Goal: Obtain resource: Download file/media

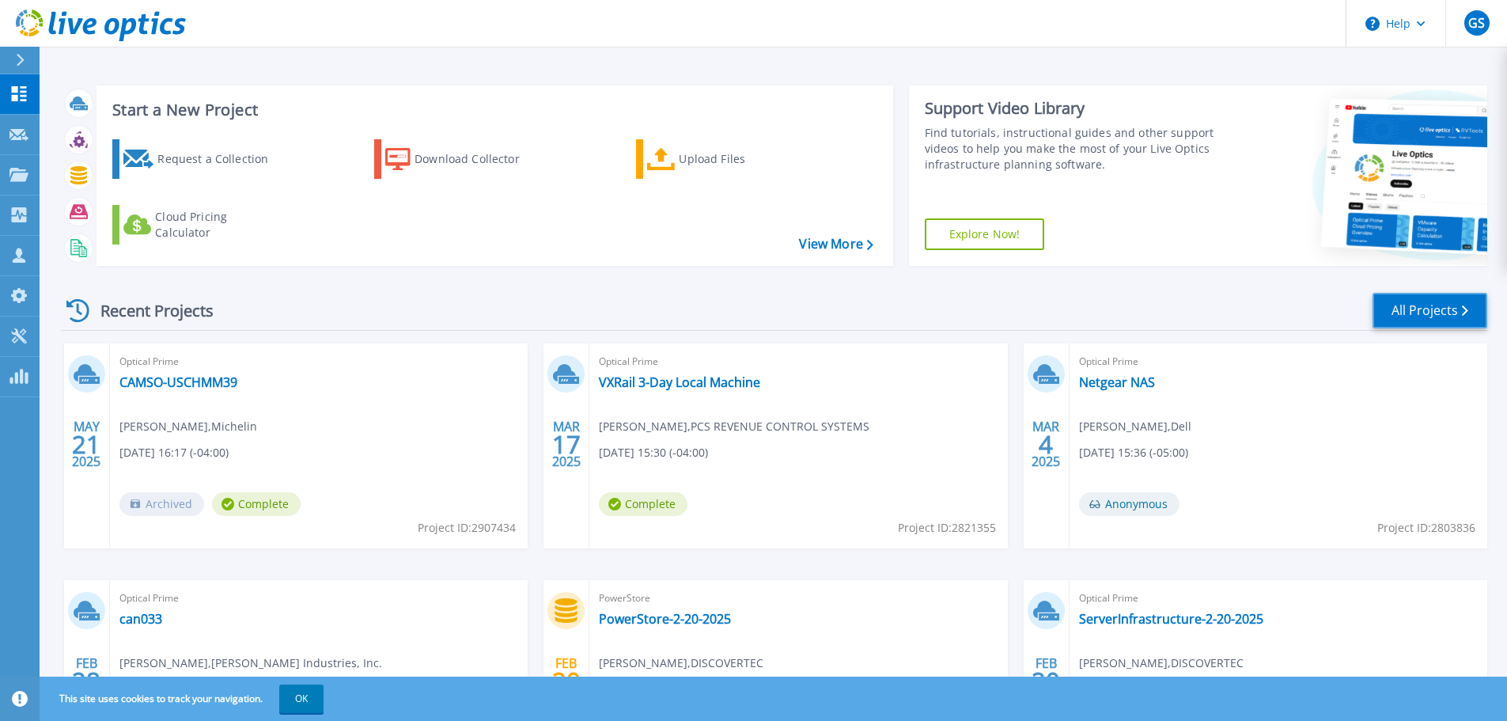
click at [1427, 310] on link "All Projects" at bounding box center [1429, 311] width 115 height 36
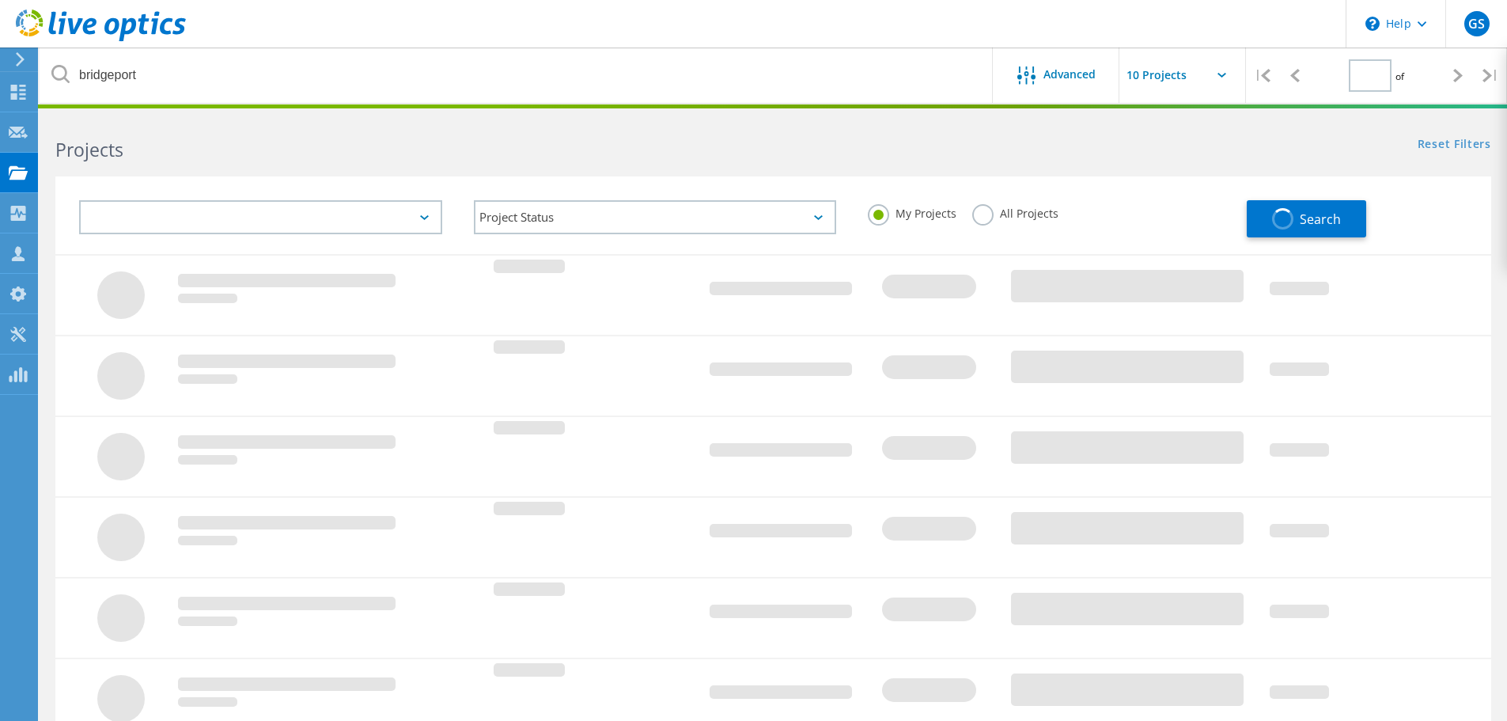
type input "1"
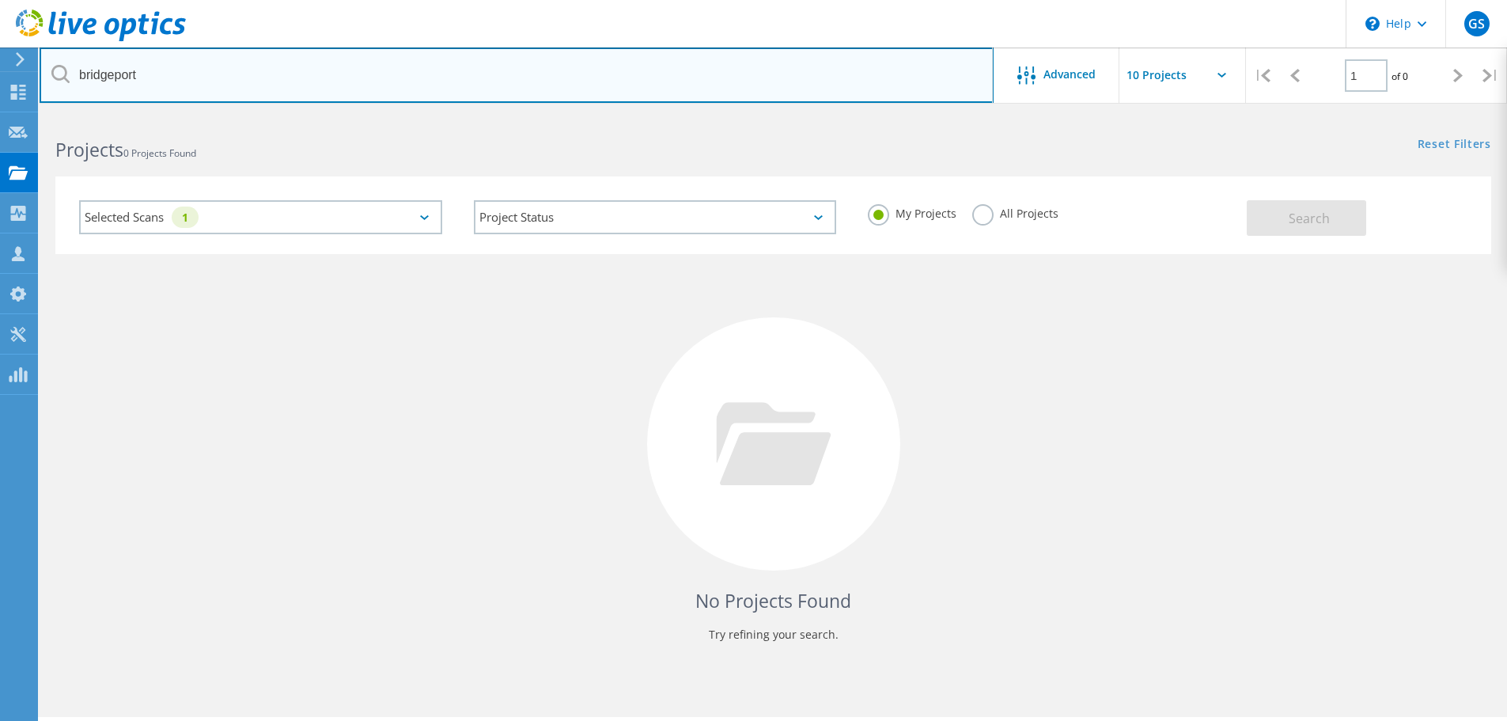
drag, startPoint x: 119, startPoint y: 67, endPoint x: 70, endPoint y: 63, distance: 49.2
click at [70, 63] on input "bridgeport" at bounding box center [517, 74] width 954 height 55
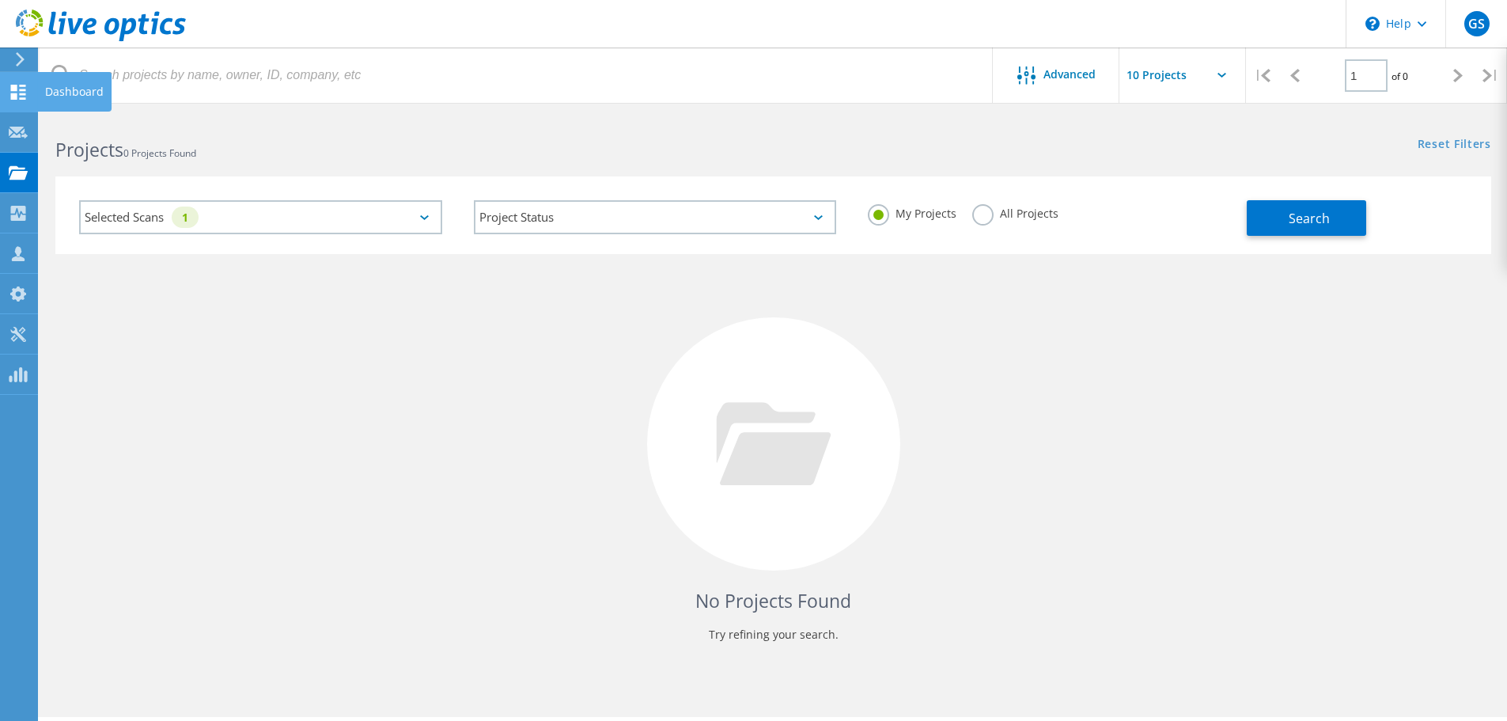
click at [10, 89] on icon at bounding box center [18, 92] width 19 height 15
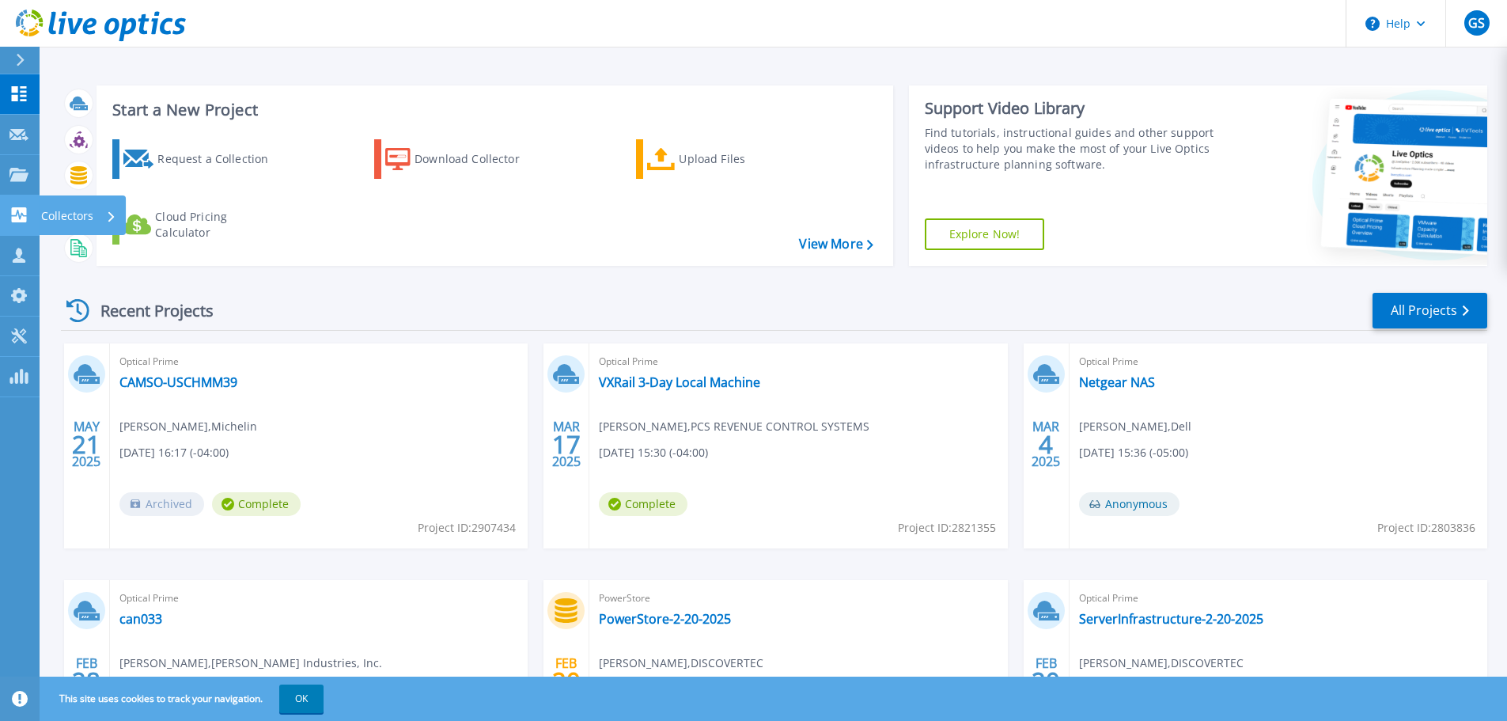
click at [55, 214] on p "Collectors" at bounding box center [67, 215] width 52 height 41
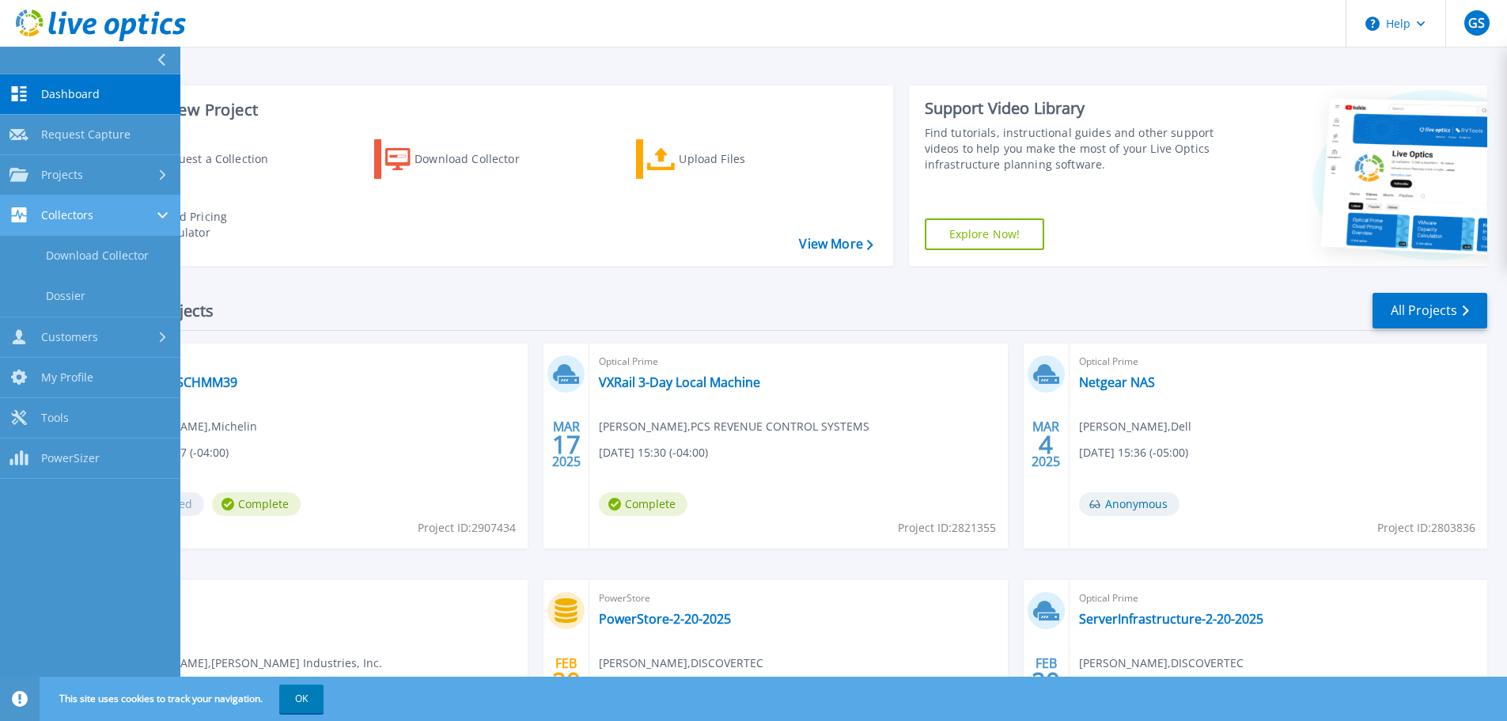
click at [55, 214] on span "Collectors" at bounding box center [67, 215] width 52 height 14
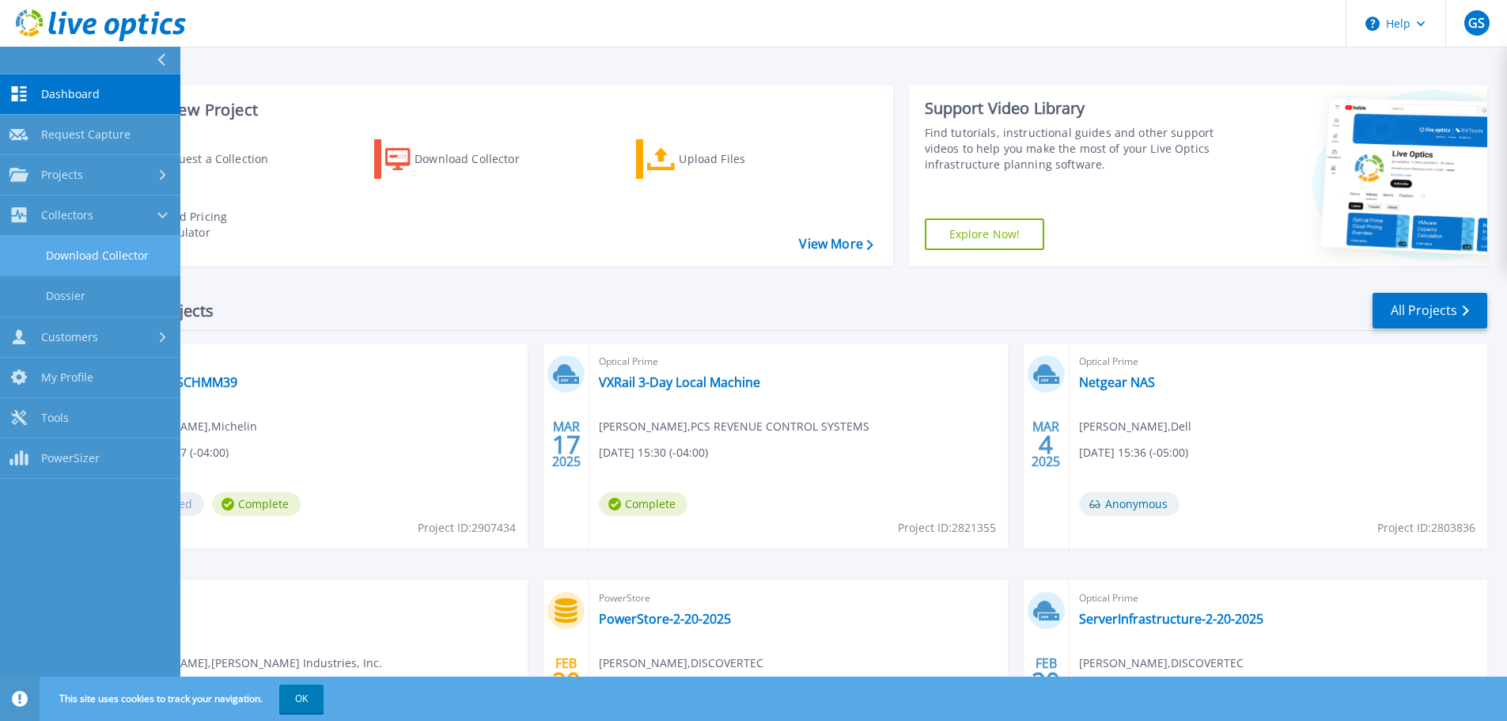
click at [73, 259] on link "Download Collector" at bounding box center [90, 256] width 180 height 40
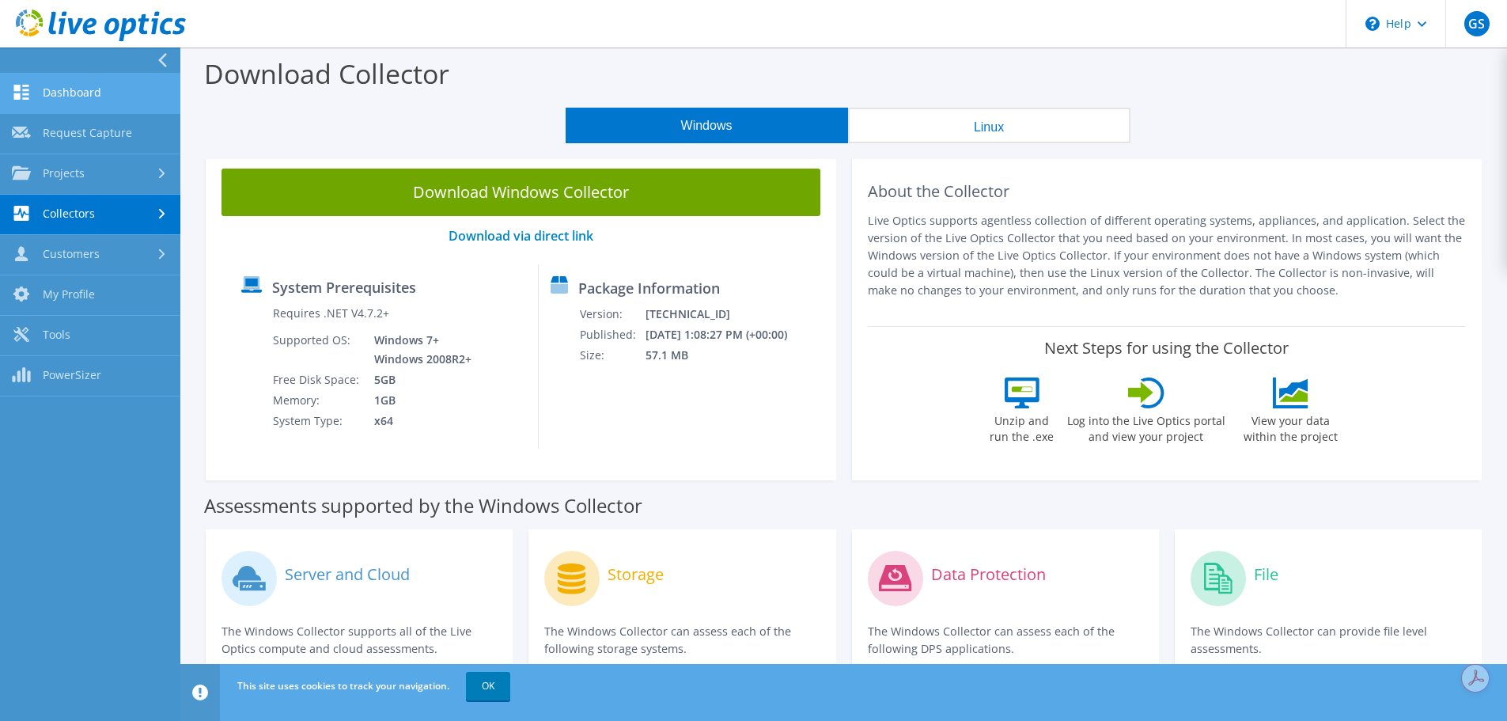
click at [67, 89] on link "Dashboard" at bounding box center [90, 94] width 180 height 40
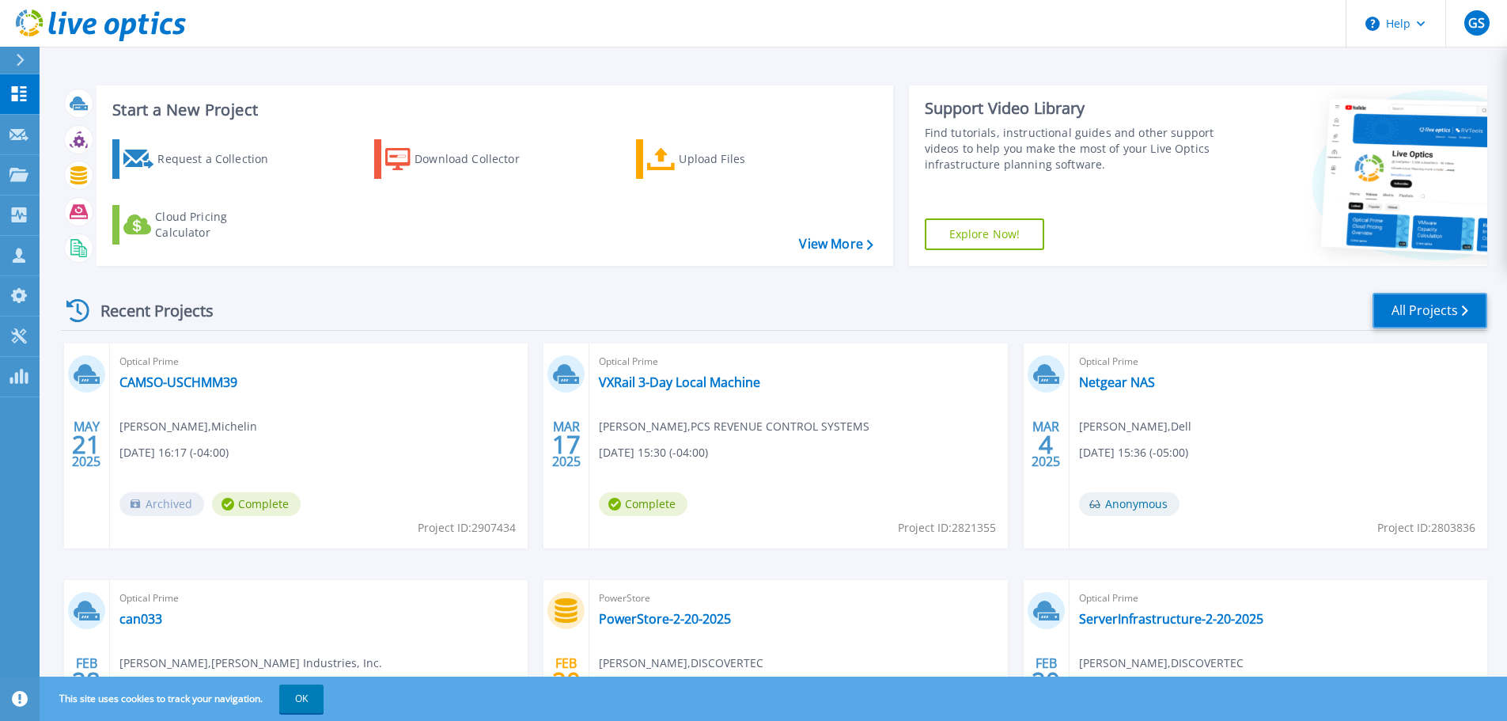
click at [1414, 307] on link "All Projects" at bounding box center [1429, 311] width 115 height 36
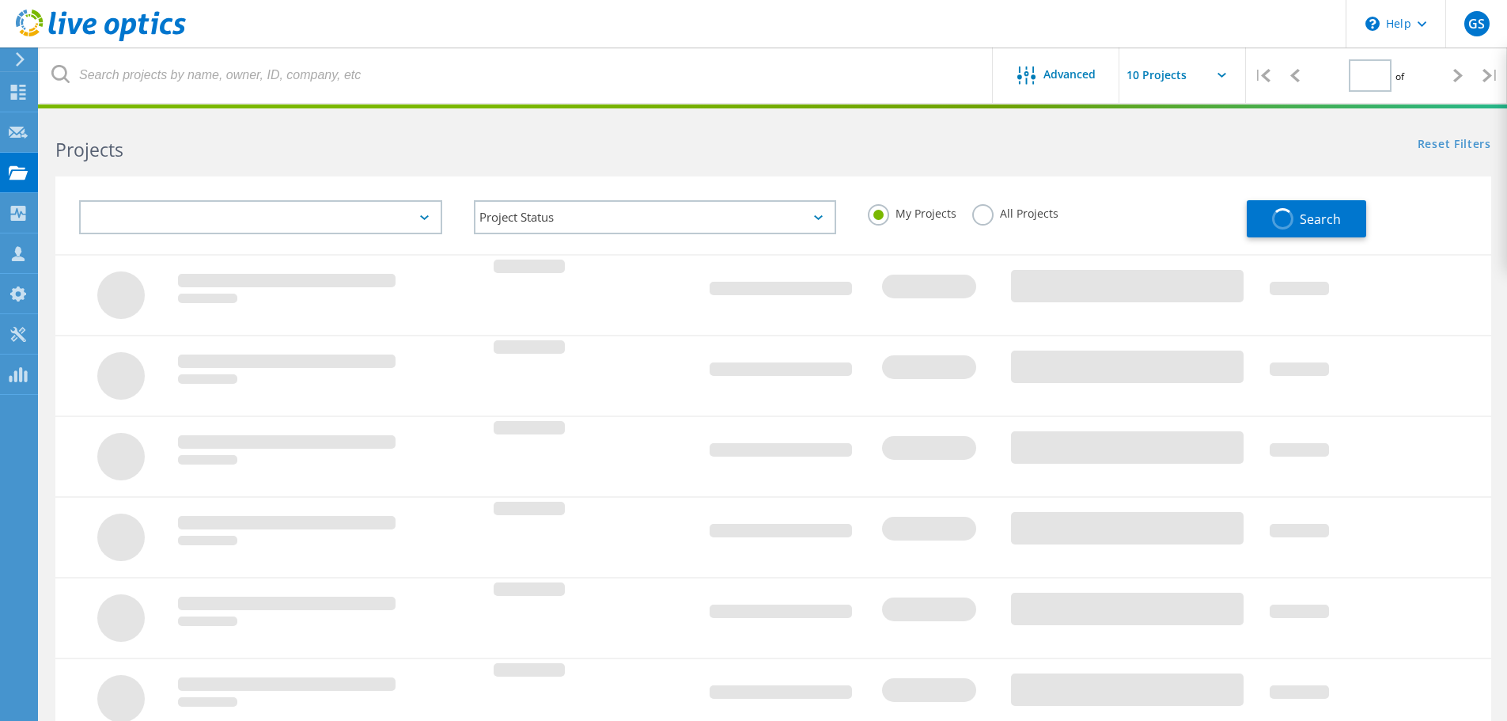
type input "1"
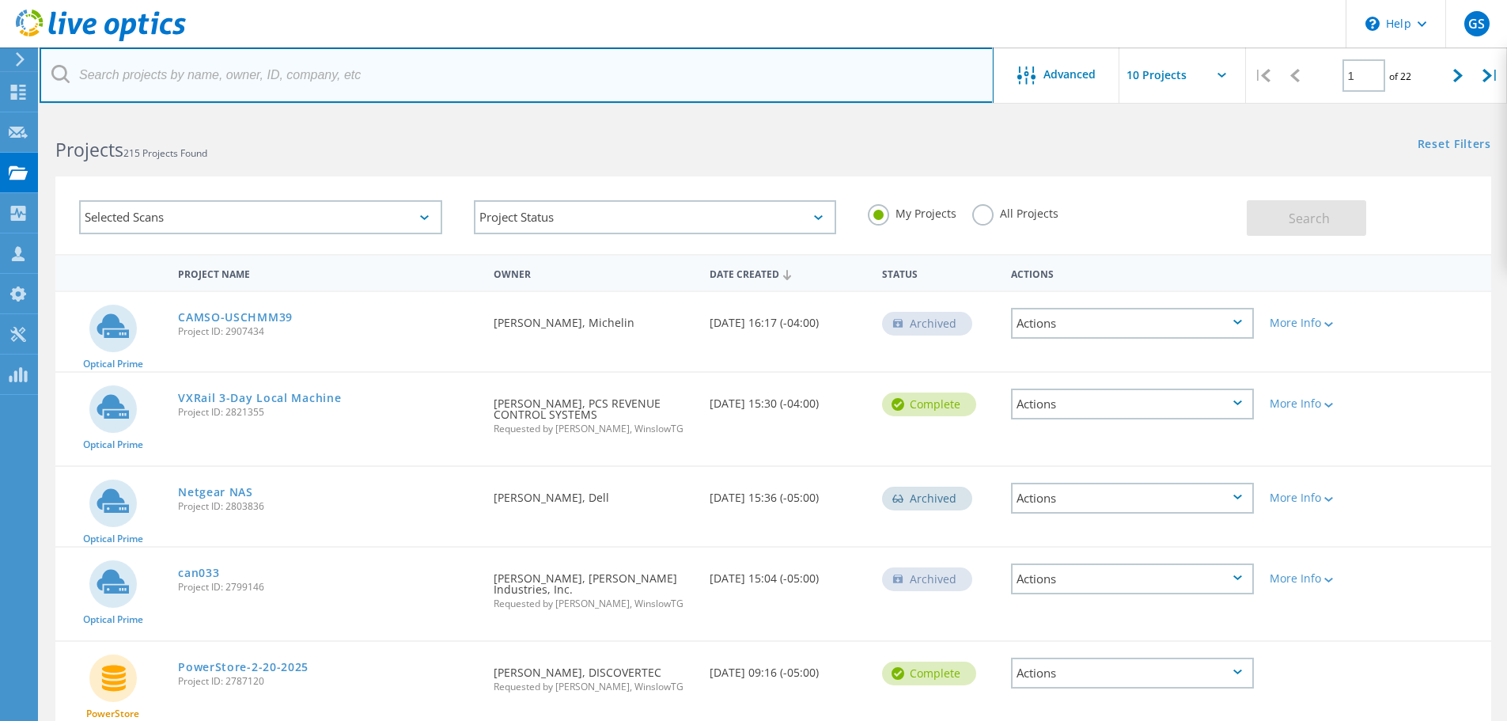
click at [186, 77] on input "text" at bounding box center [517, 74] width 954 height 55
type input "data domain"
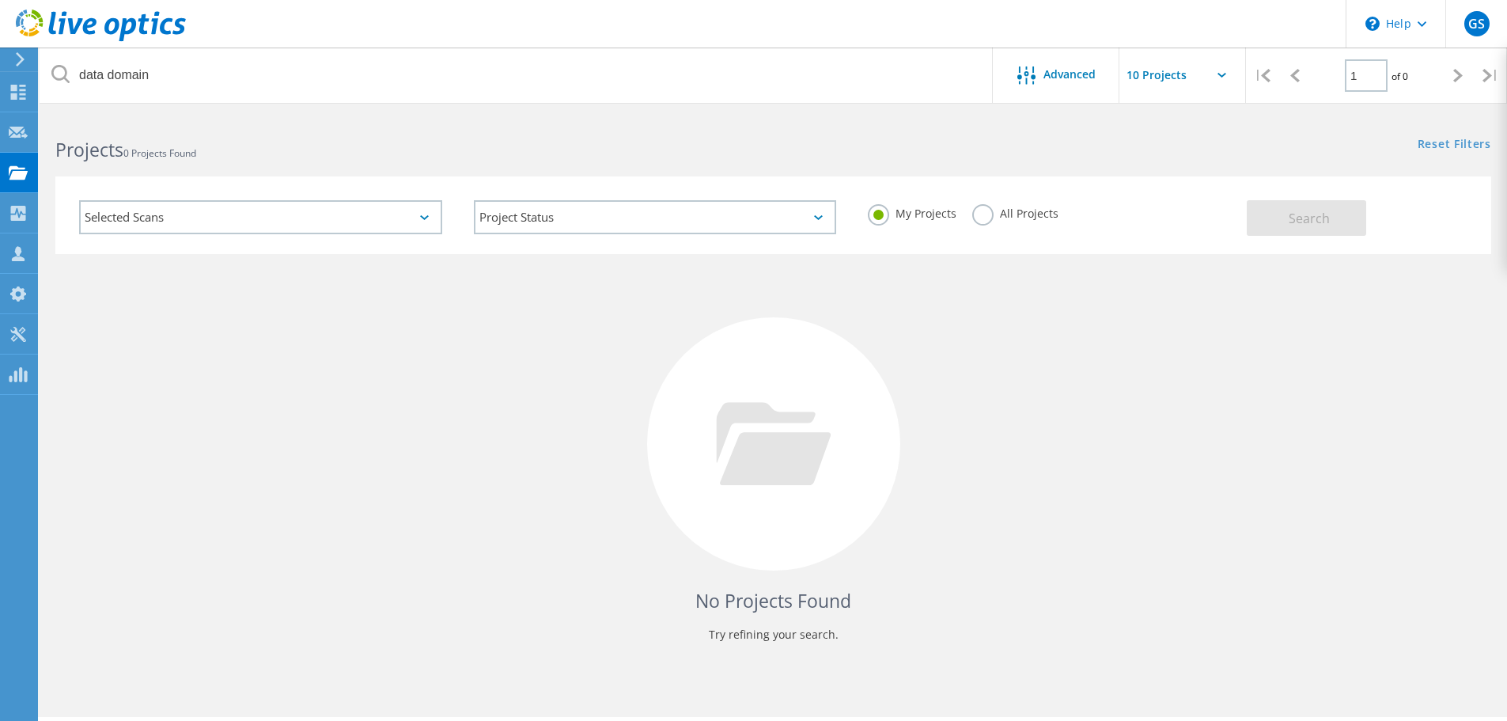
click at [976, 214] on label "All Projects" at bounding box center [1015, 211] width 86 height 15
click at [0, 0] on input "All Projects" at bounding box center [0, 0] width 0 height 0
click at [1271, 221] on button "Search" at bounding box center [1306, 218] width 119 height 36
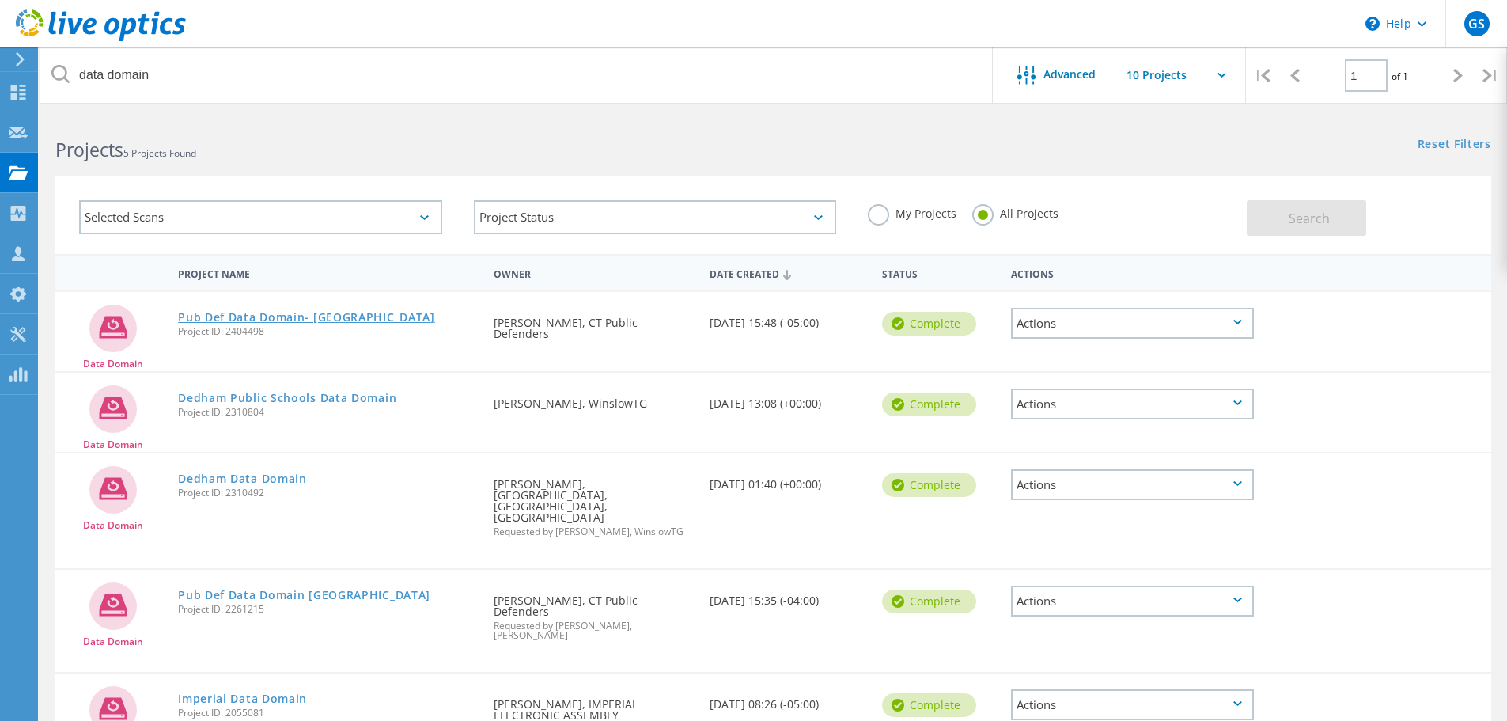
click at [305, 320] on link "Pub Def Data Domain- Hartford" at bounding box center [306, 317] width 257 height 11
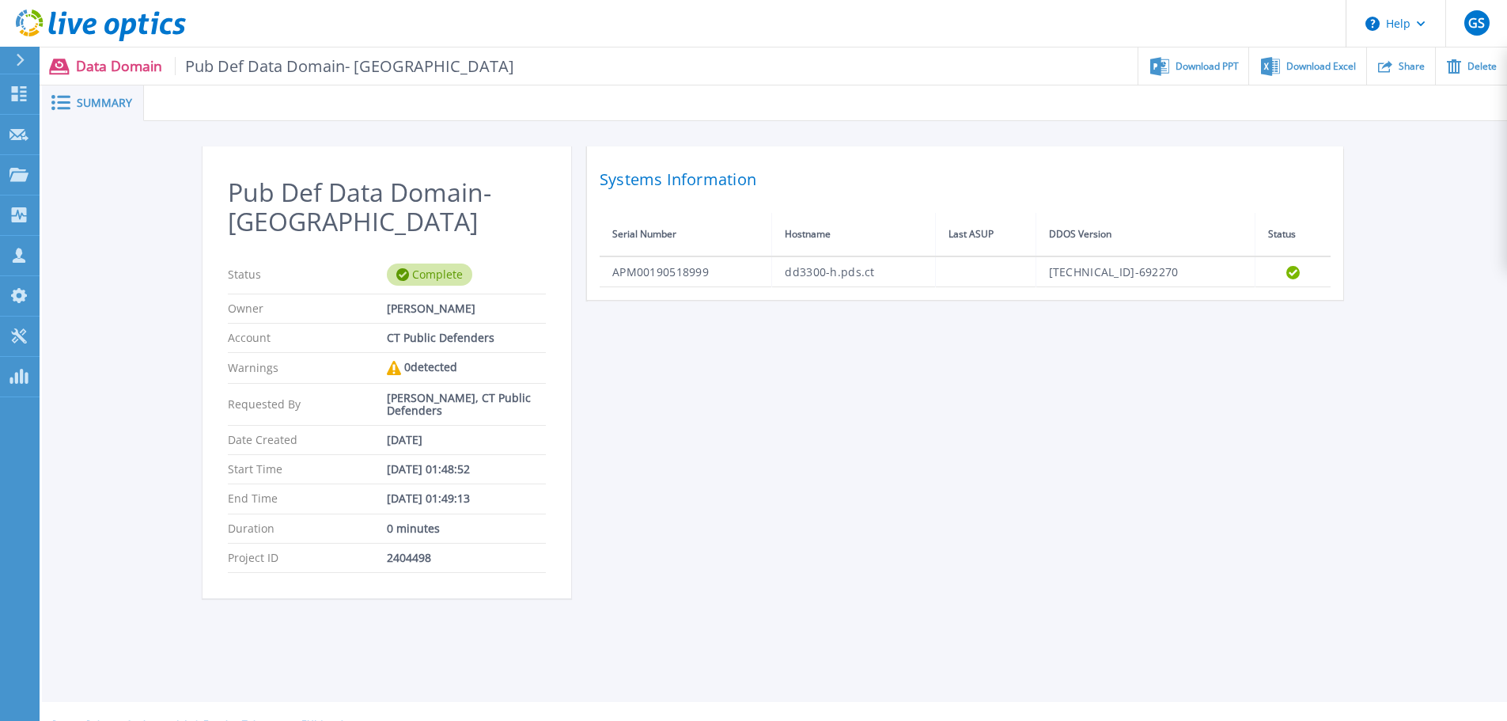
click at [114, 108] on span "Summary" at bounding box center [104, 102] width 55 height 11
click at [1209, 72] on div "Download PPT" at bounding box center [1193, 65] width 110 height 37
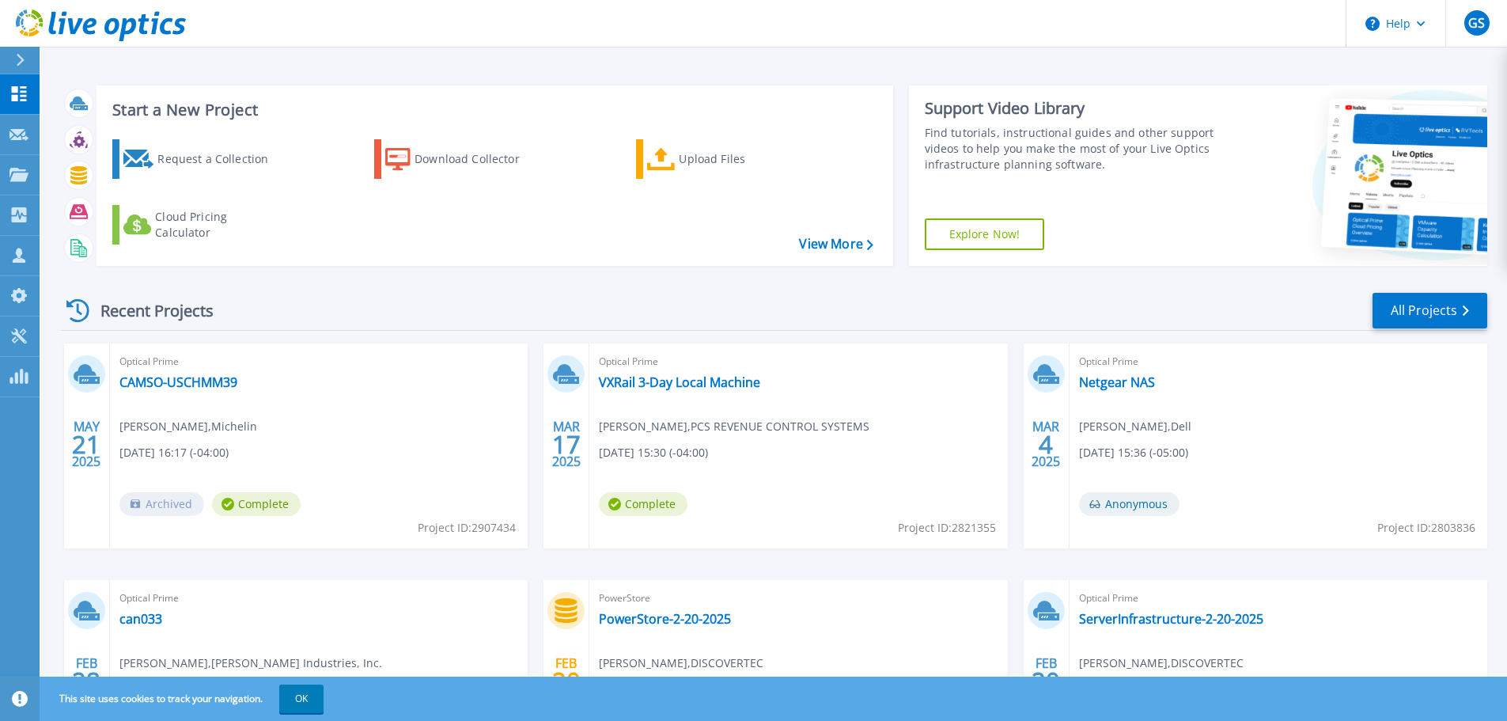
click at [440, 81] on div "Start a New Project Request a Collection Download Collector Upload Files Cloud …" at bounding box center [774, 176] width 1426 height 206
click at [1406, 320] on link "All Projects" at bounding box center [1429, 311] width 115 height 36
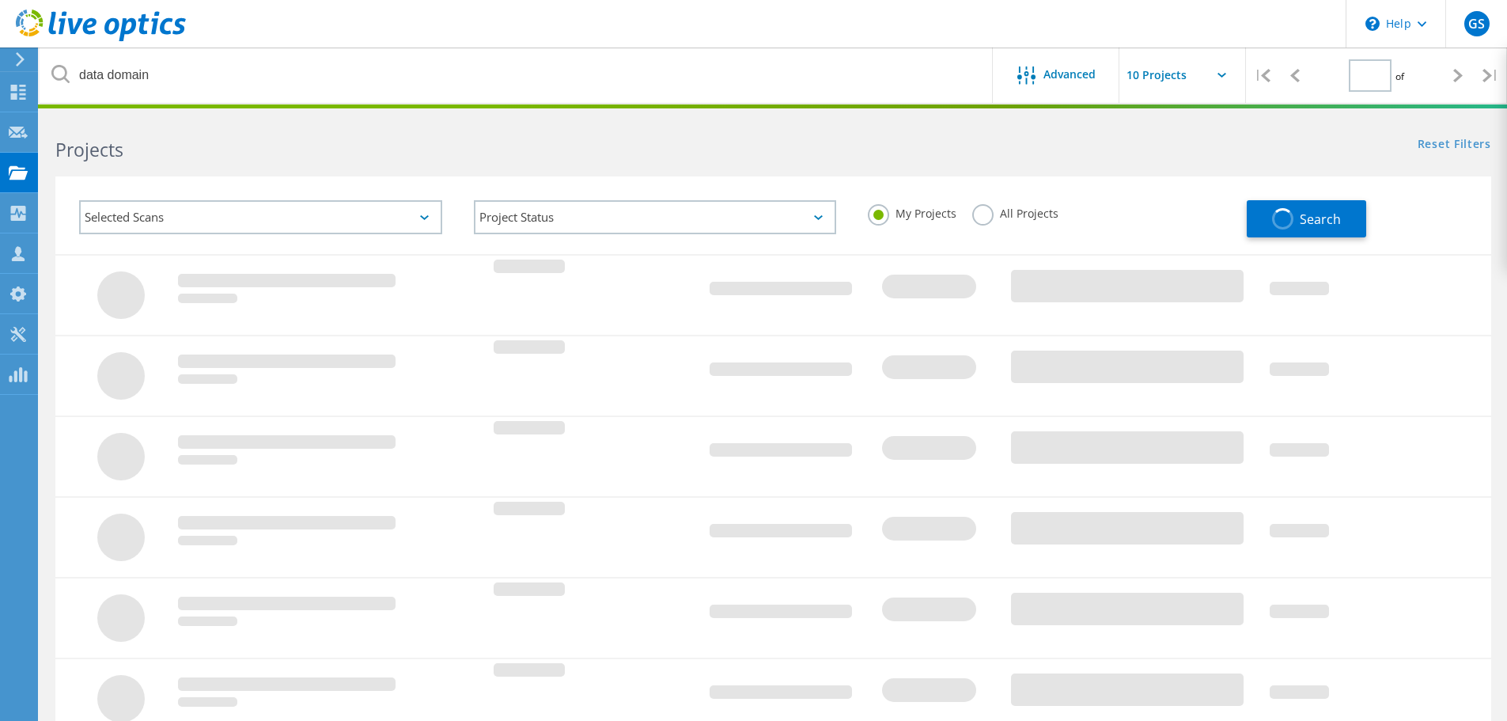
type input "1"
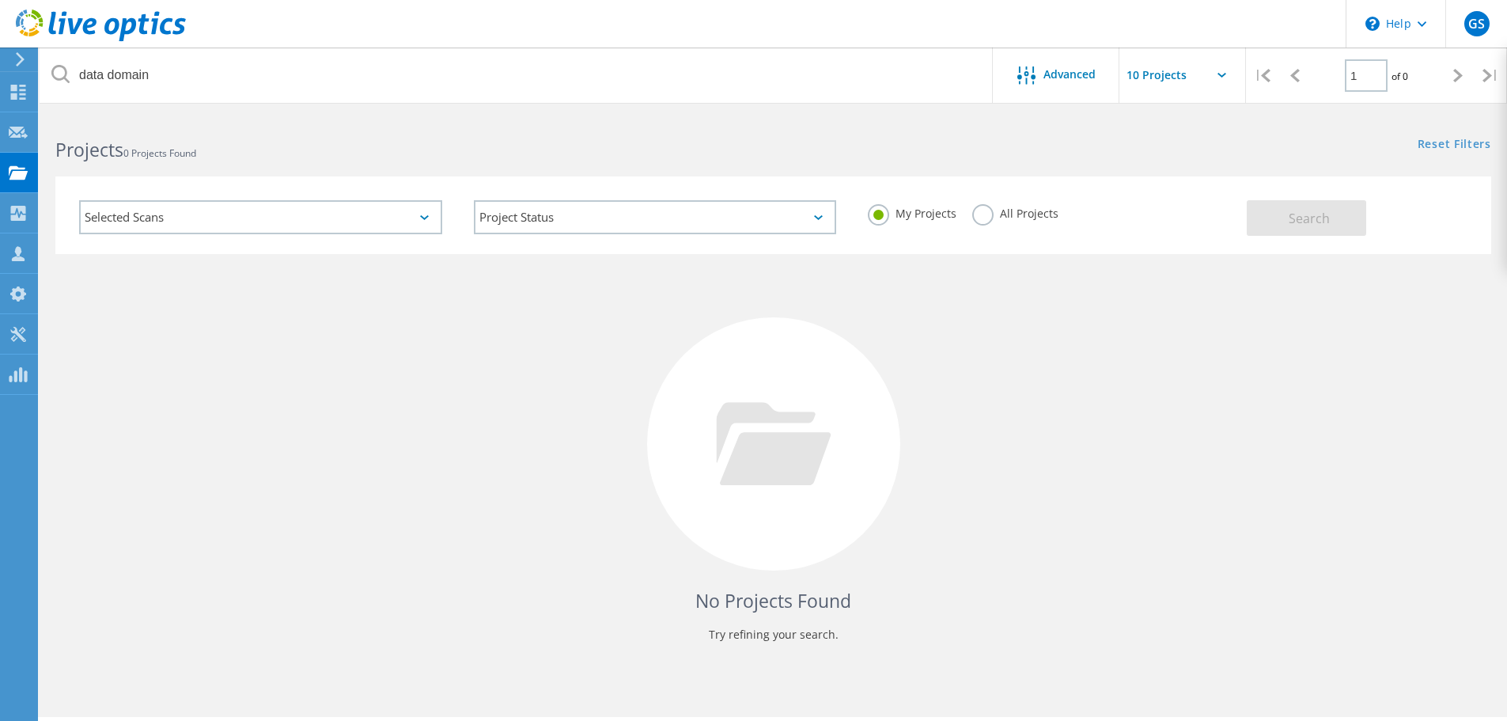
click at [990, 214] on label "All Projects" at bounding box center [1015, 211] width 86 height 15
click at [0, 0] on input "All Projects" at bounding box center [0, 0] width 0 height 0
click at [1278, 211] on button "Search" at bounding box center [1306, 218] width 119 height 36
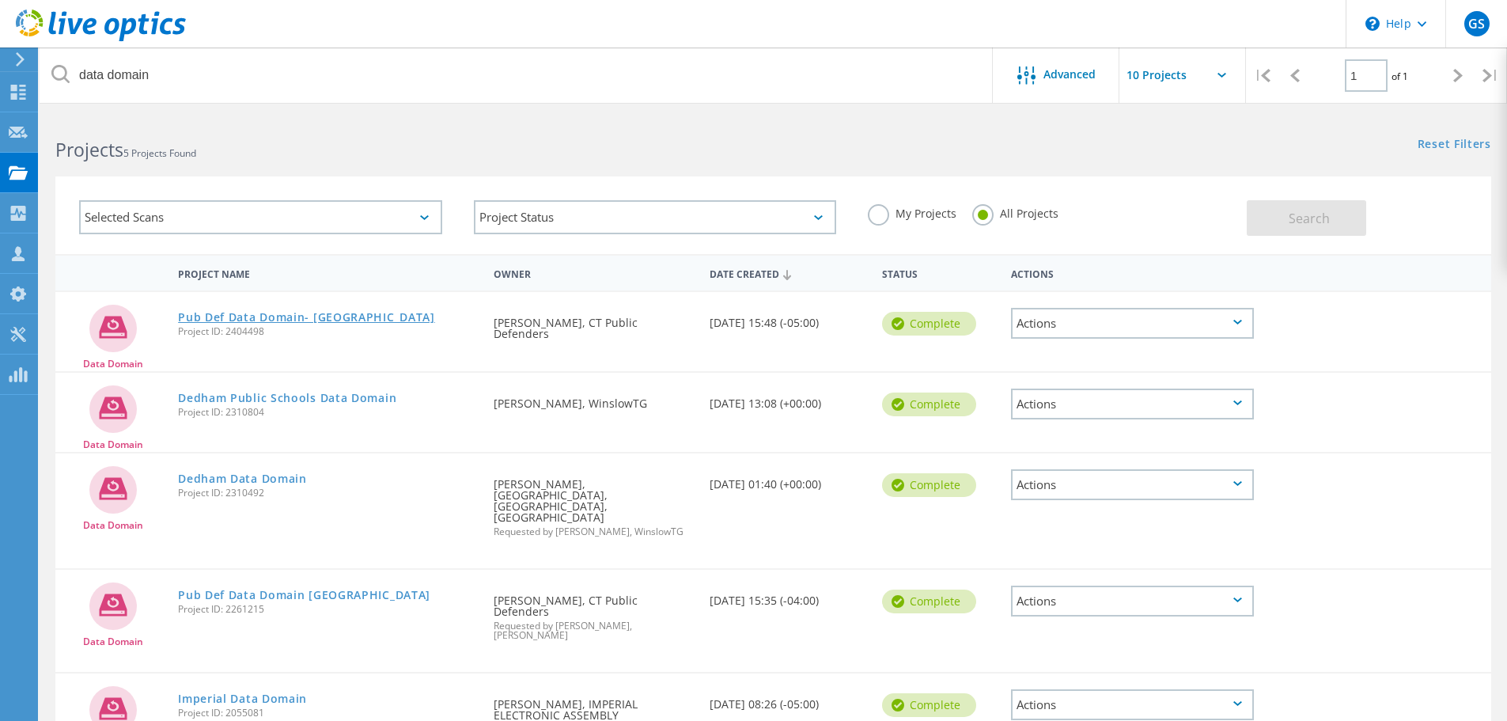
click at [331, 317] on link "Pub Def Data Domain- Hartford" at bounding box center [306, 317] width 257 height 11
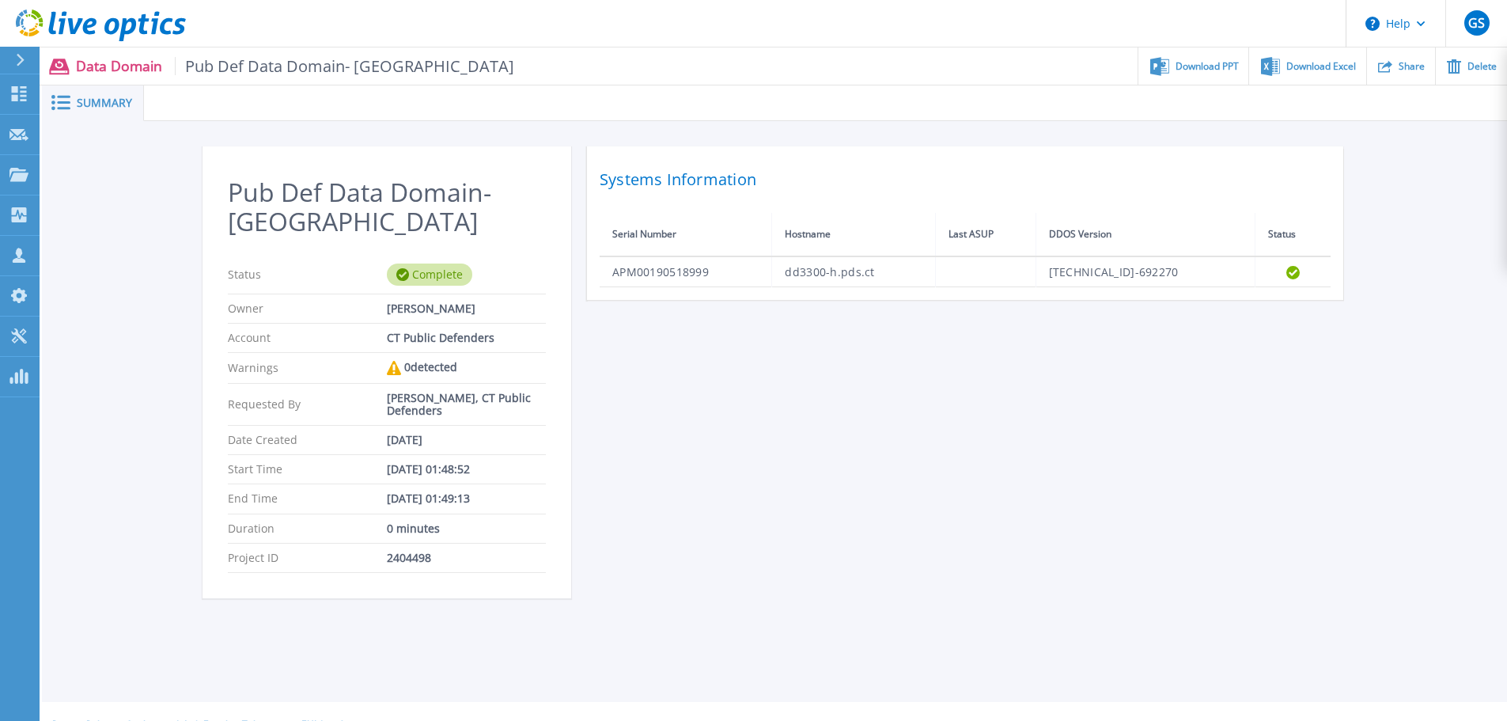
click at [221, 66] on span "Pub Def Data Domain- [GEOGRAPHIC_DATA]" at bounding box center [345, 66] width 340 height 18
click at [221, 66] on span "Pub Def Data Domain- Hartford" at bounding box center [345, 66] width 340 height 18
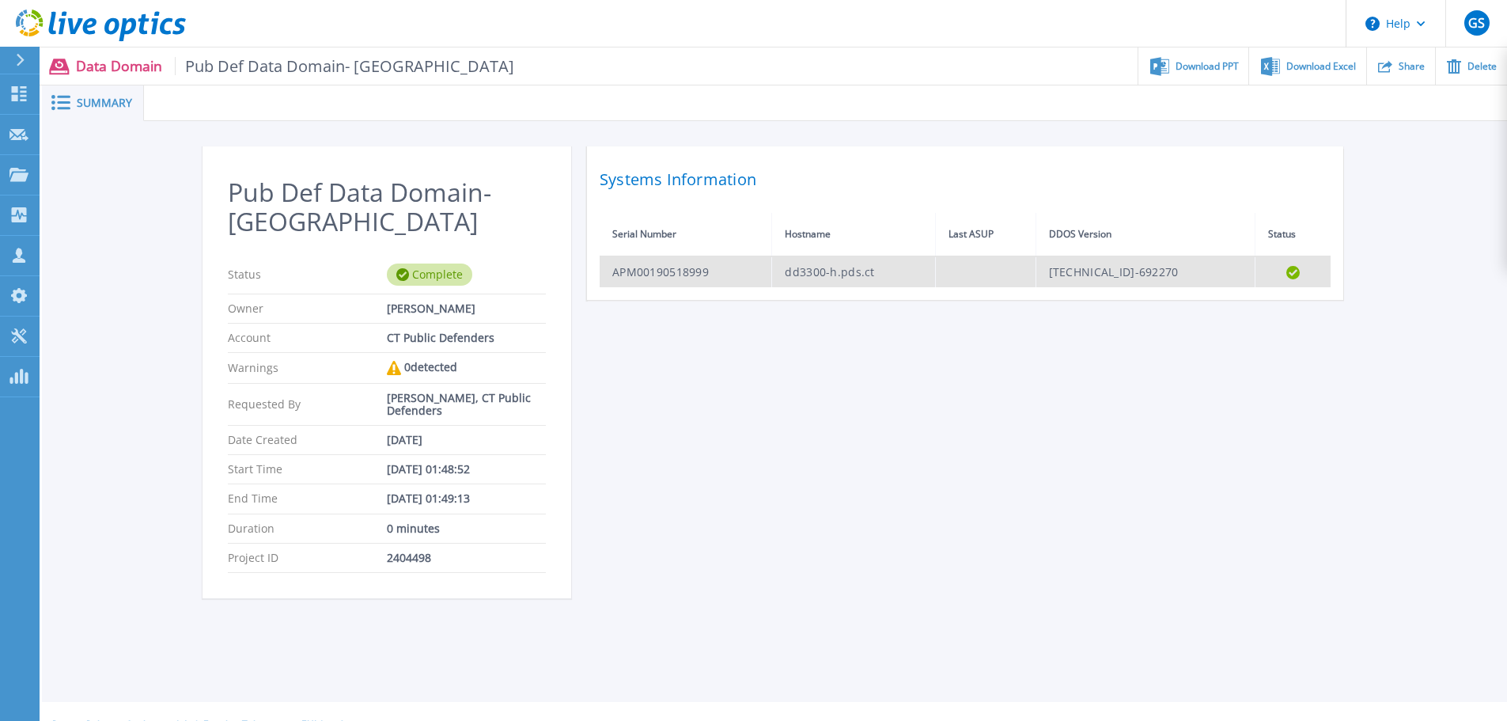
click at [670, 268] on td "APM00190518999" at bounding box center [686, 271] width 172 height 31
click at [1289, 271] on icon at bounding box center [1292, 272] width 13 height 13
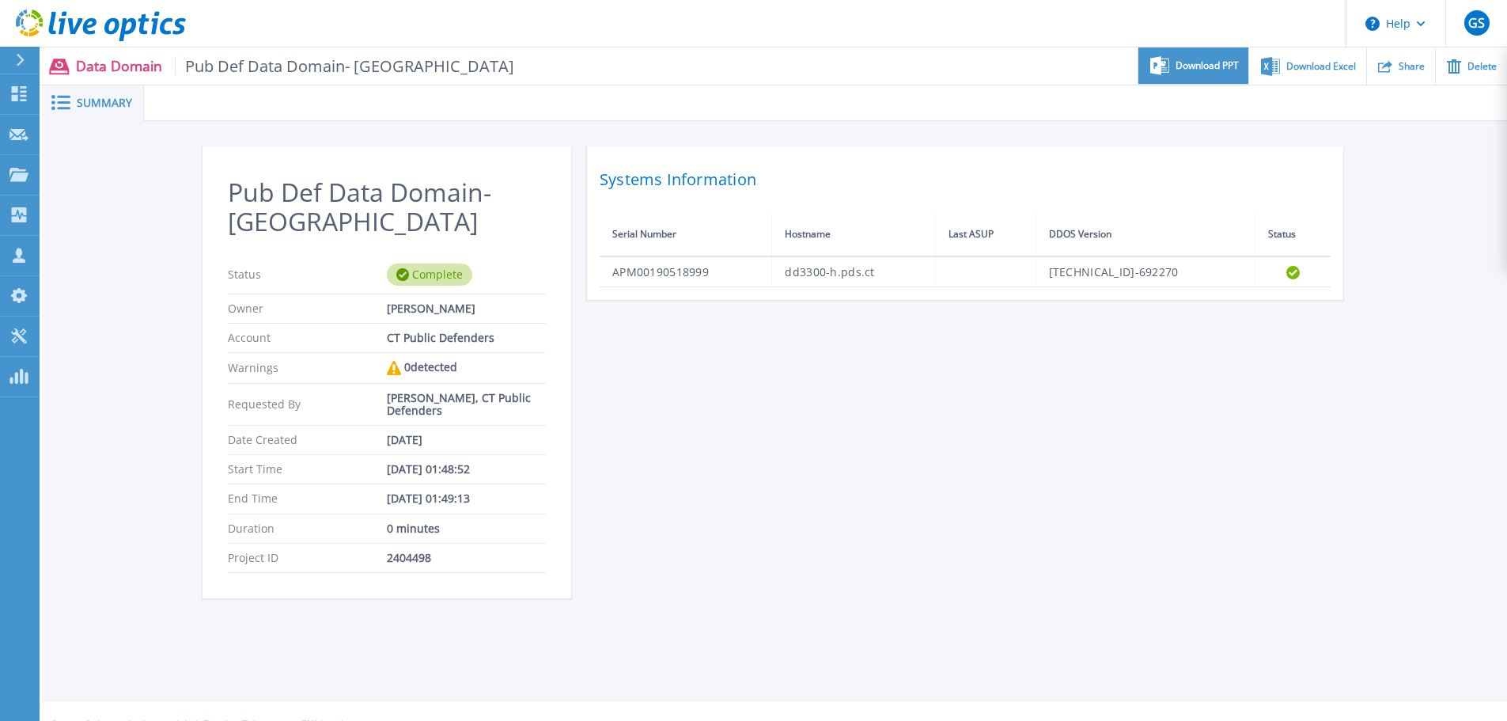
click at [1198, 65] on span "Download PPT" at bounding box center [1206, 65] width 63 height 9
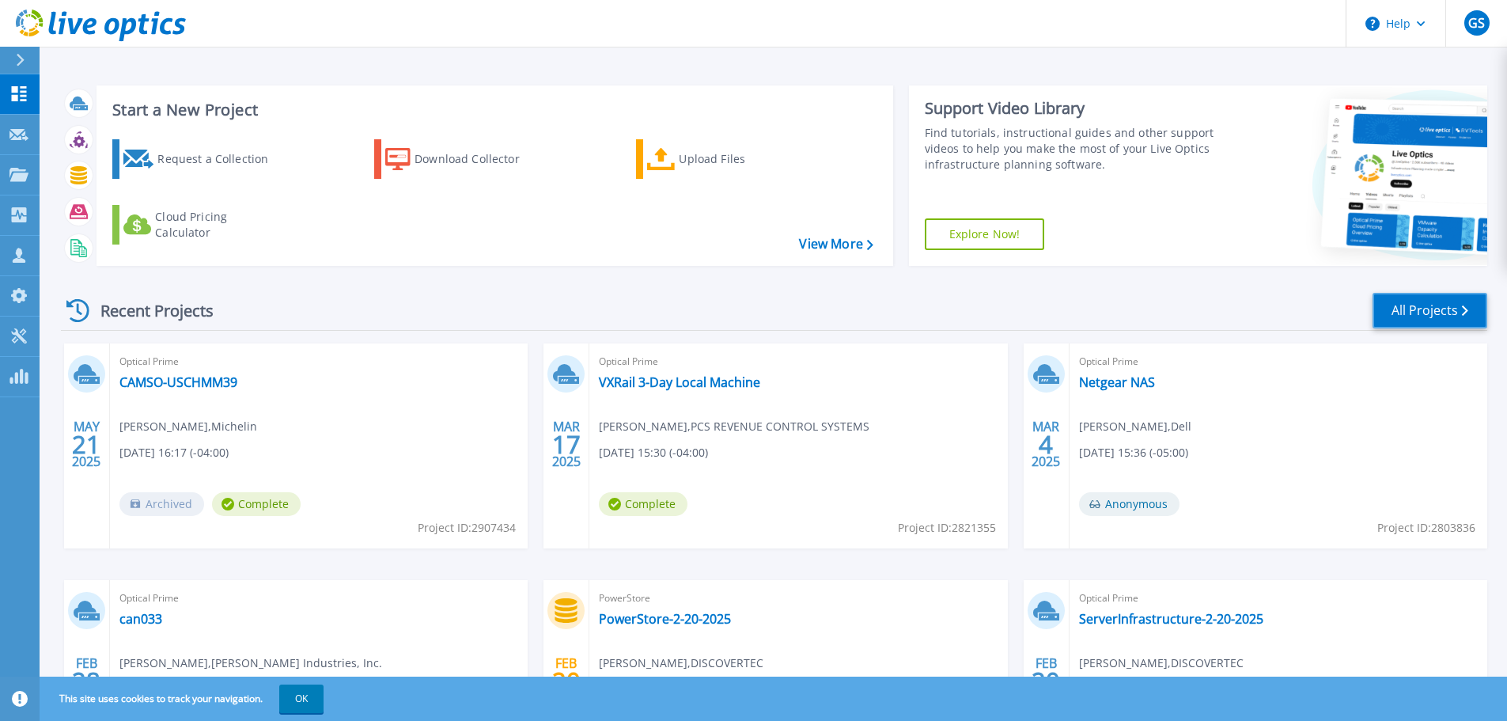
click at [1410, 312] on link "All Projects" at bounding box center [1429, 311] width 115 height 36
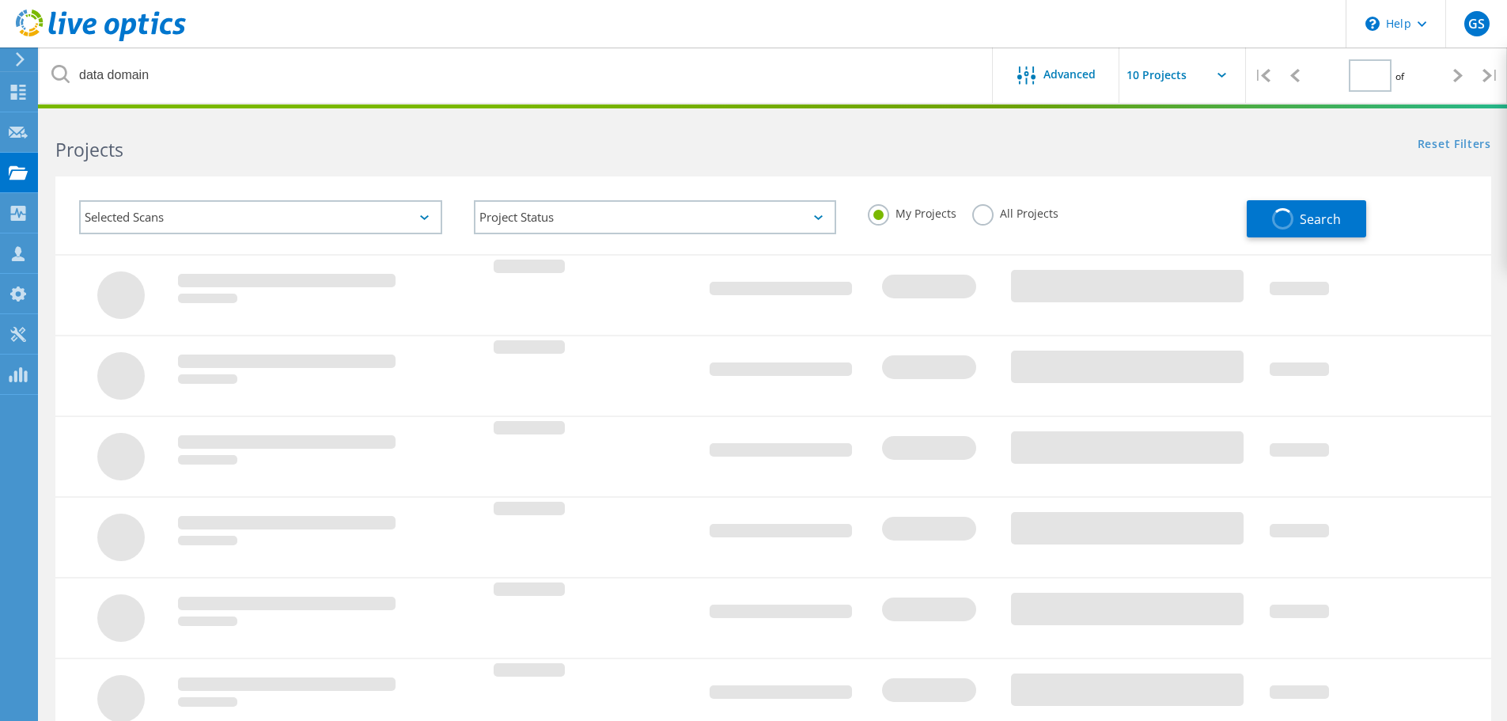
type input "1"
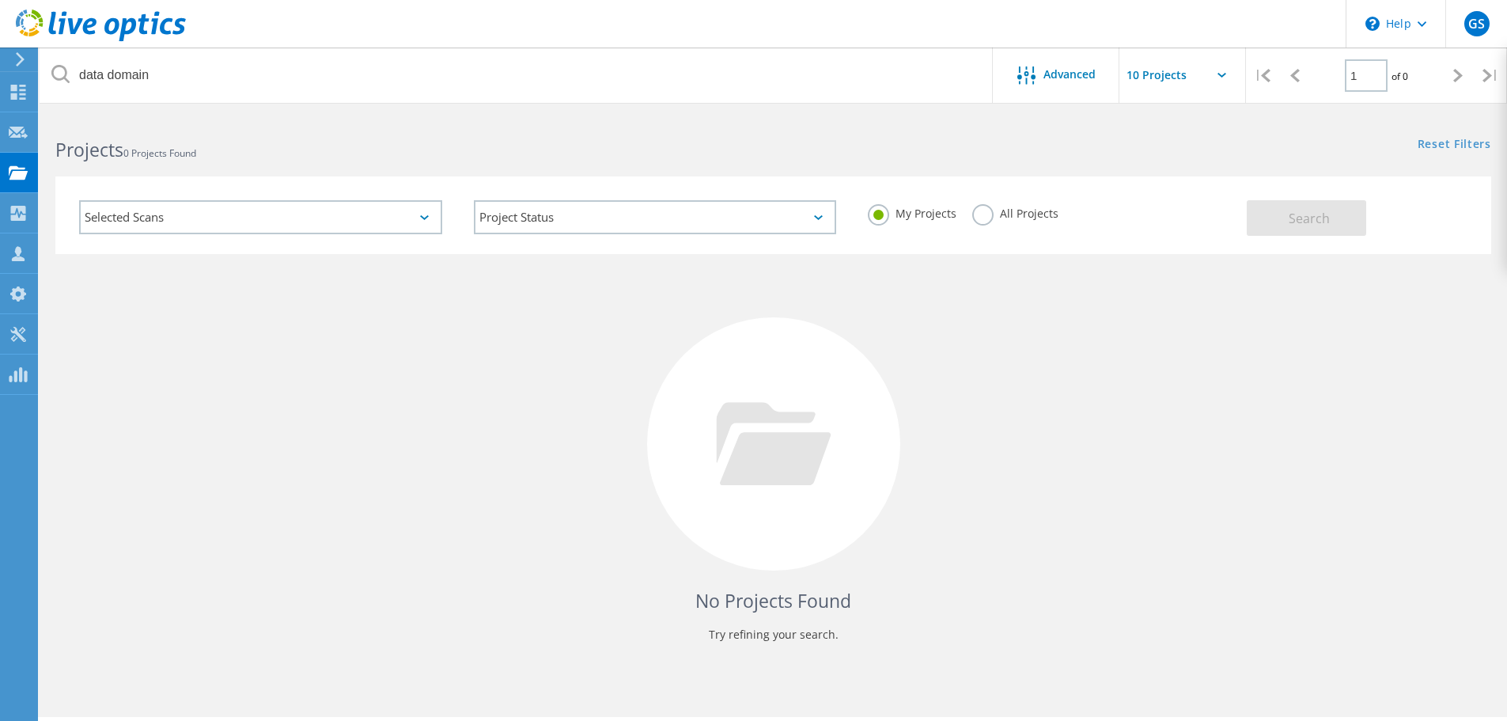
click at [989, 207] on label "All Projects" at bounding box center [1015, 211] width 86 height 15
click at [0, 0] on input "All Projects" at bounding box center [0, 0] width 0 height 0
click at [1276, 206] on button "Search" at bounding box center [1306, 218] width 119 height 36
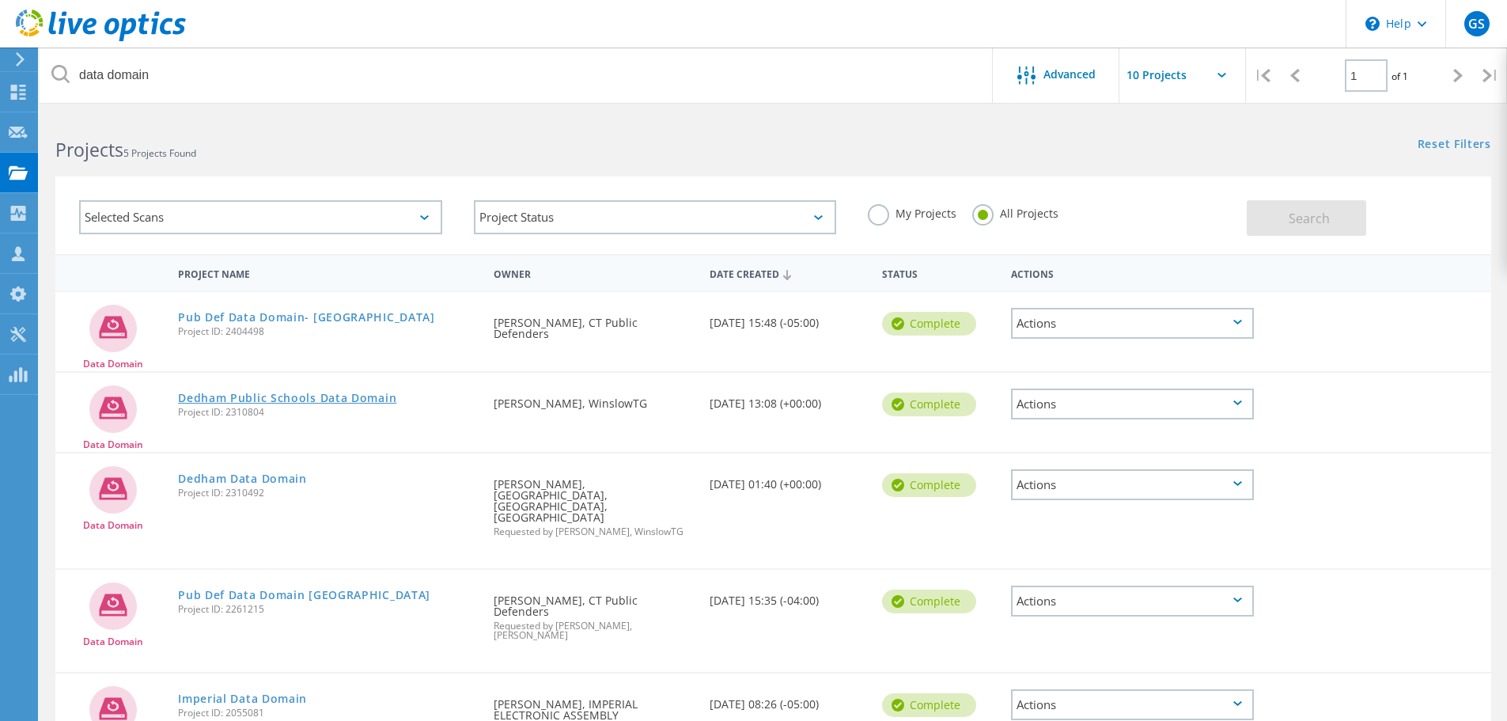
click at [327, 402] on link "Dedham Public Schools Data Domain" at bounding box center [287, 397] width 218 height 11
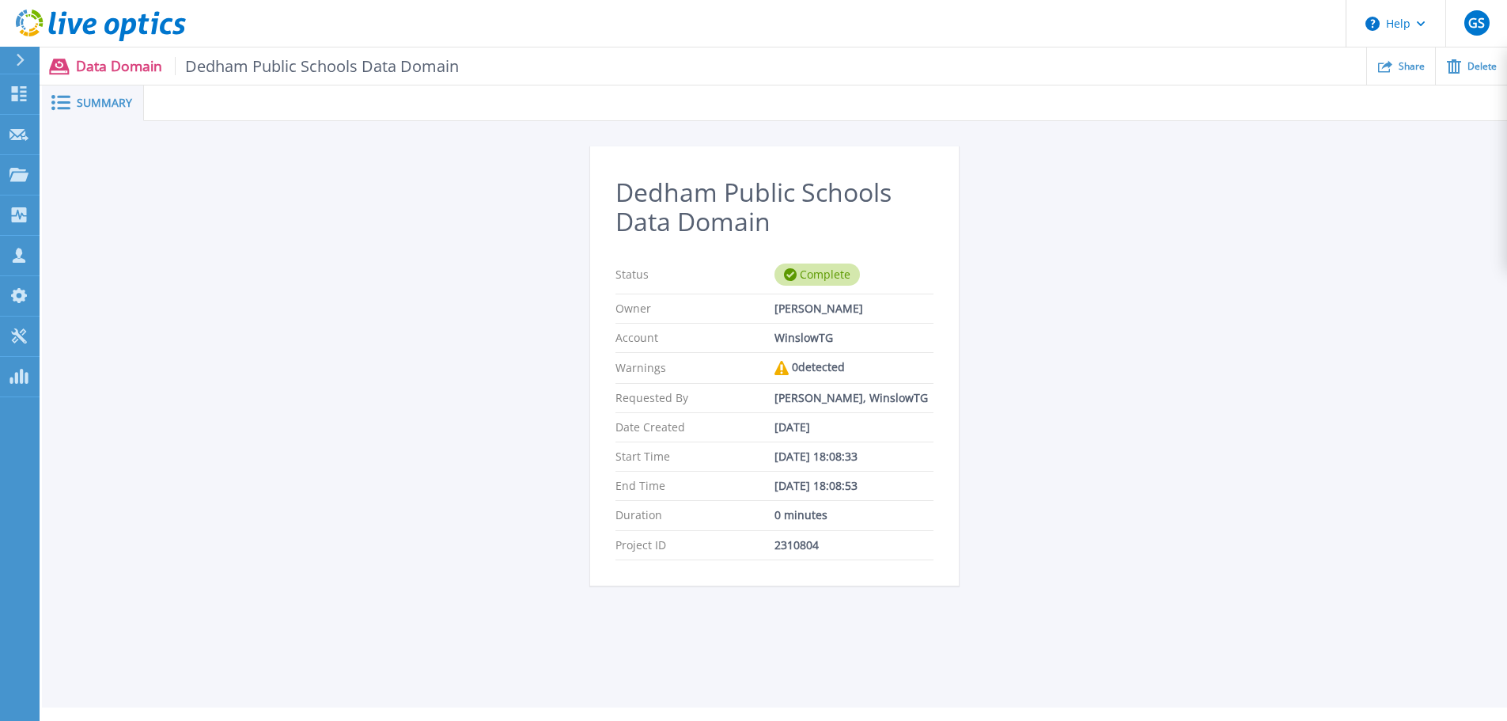
click at [774, 368] on icon at bounding box center [781, 368] width 14 height 14
click at [793, 527] on div "Duration 0 minutes" at bounding box center [774, 515] width 318 height 29
click at [87, 102] on span "Summary" at bounding box center [104, 102] width 55 height 11
click at [88, 63] on p "Data Domain Dedham Public Schools Data Domain" at bounding box center [268, 66] width 384 height 18
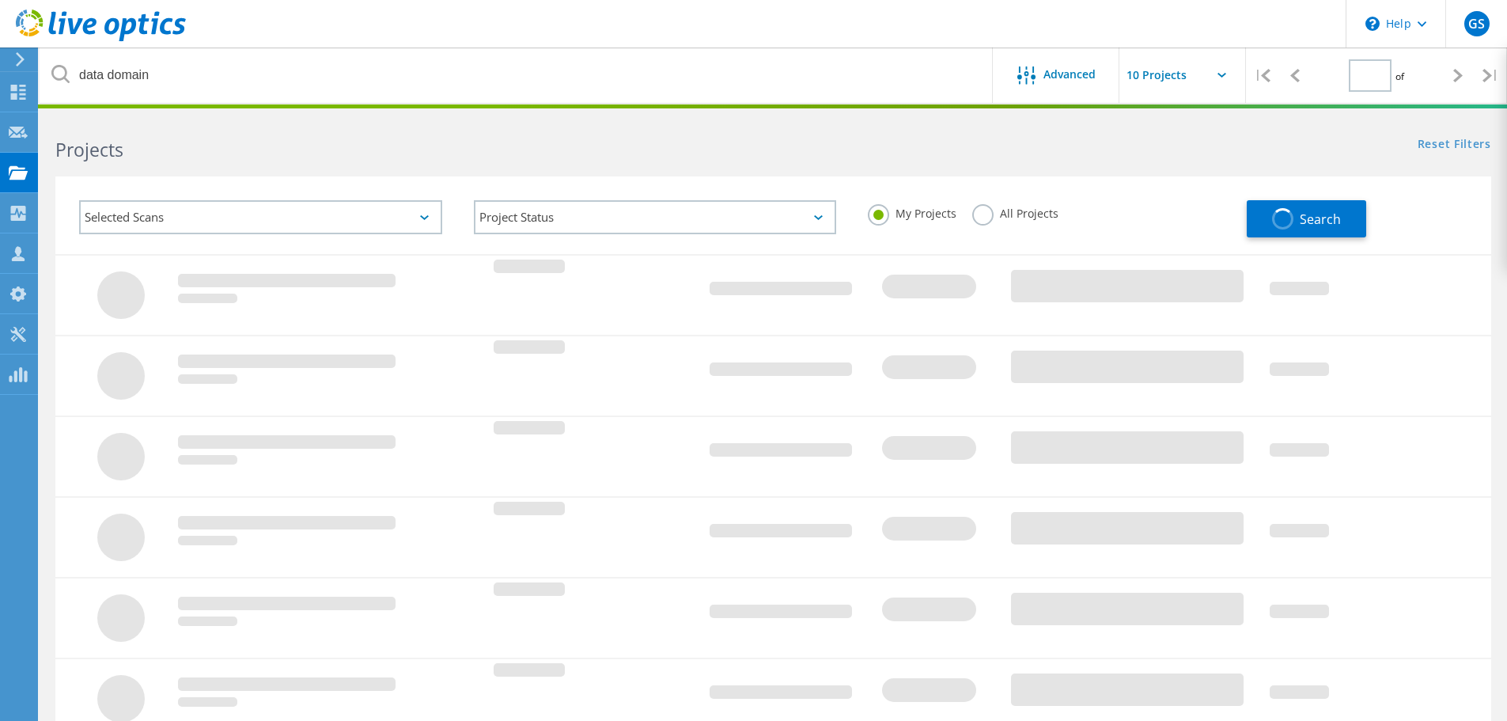
type input "1"
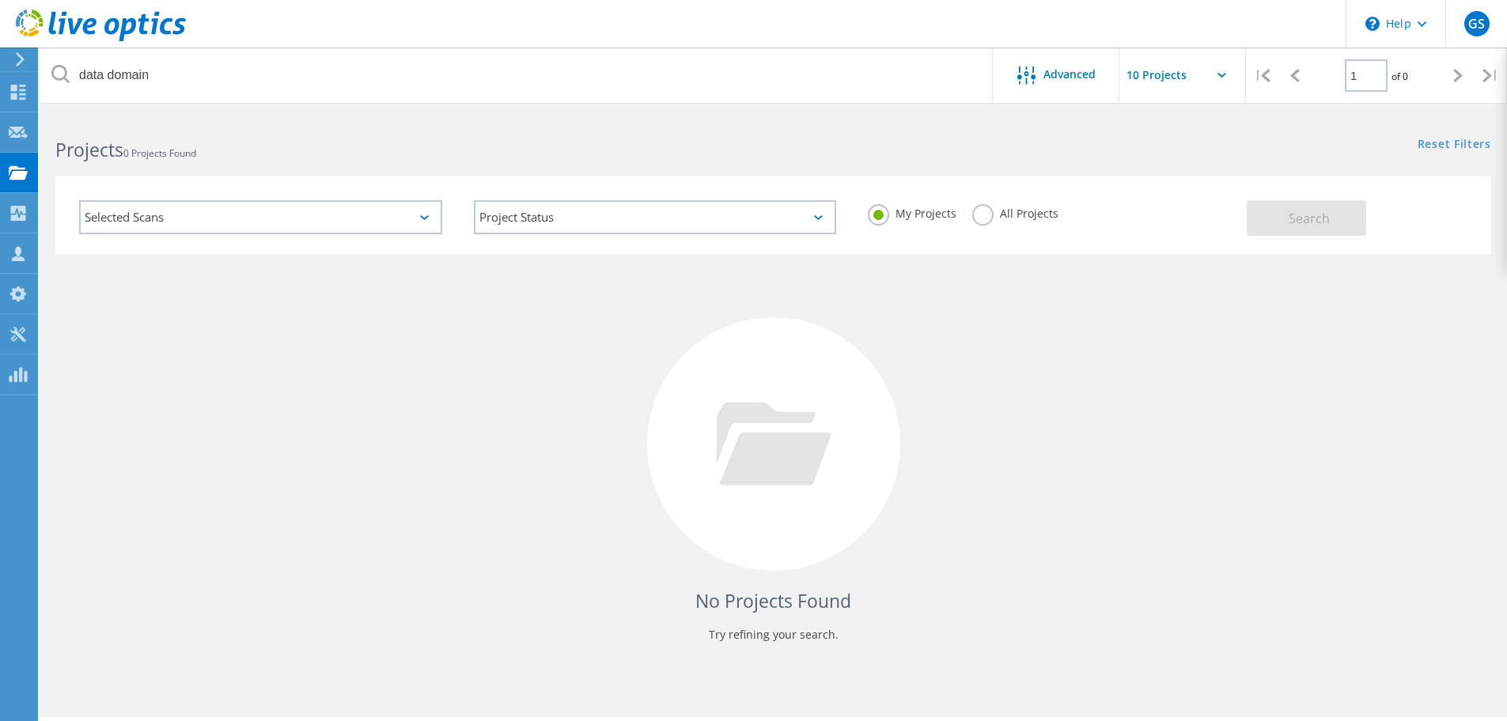
click at [983, 218] on label "All Projects" at bounding box center [1015, 211] width 86 height 15
click at [0, 0] on input "All Projects" at bounding box center [0, 0] width 0 height 0
click at [1288, 216] on button "Search" at bounding box center [1306, 218] width 119 height 36
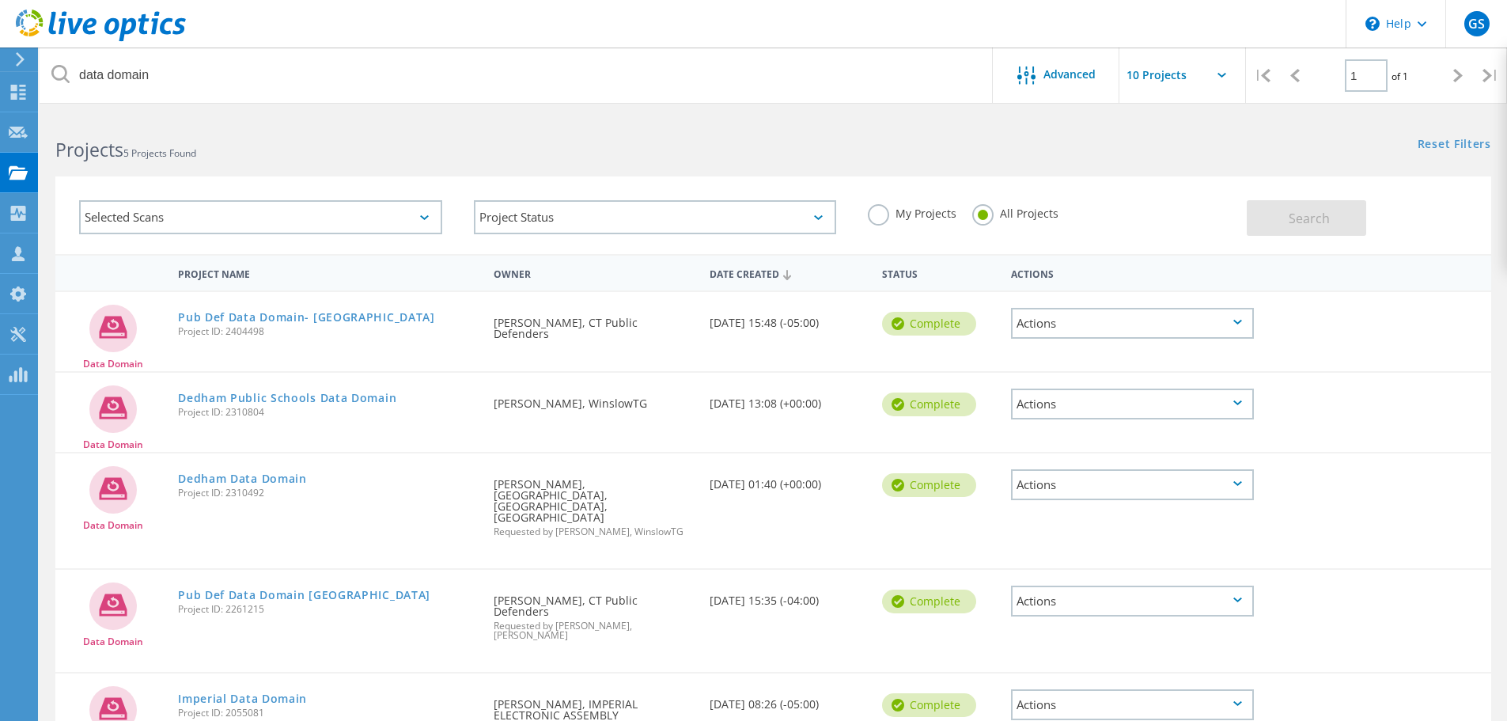
click at [1088, 330] on div "Actions" at bounding box center [1132, 323] width 243 height 31
click at [1080, 274] on div "View Project" at bounding box center [1132, 274] width 240 height 25
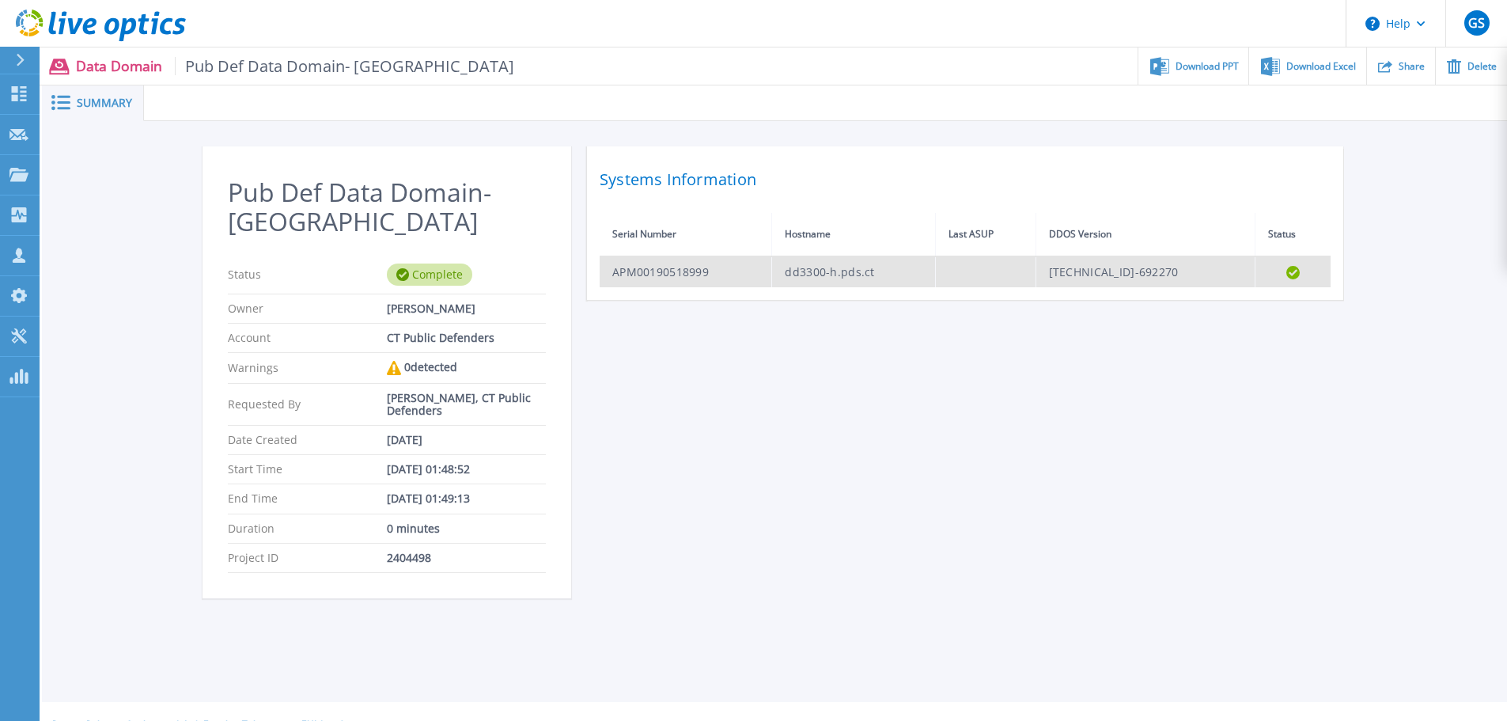
click at [1115, 267] on td "[TECHNICAL_ID]-692270" at bounding box center [1145, 271] width 220 height 31
click at [857, 271] on td "dd3300-h.pds.ct" at bounding box center [853, 271] width 163 height 31
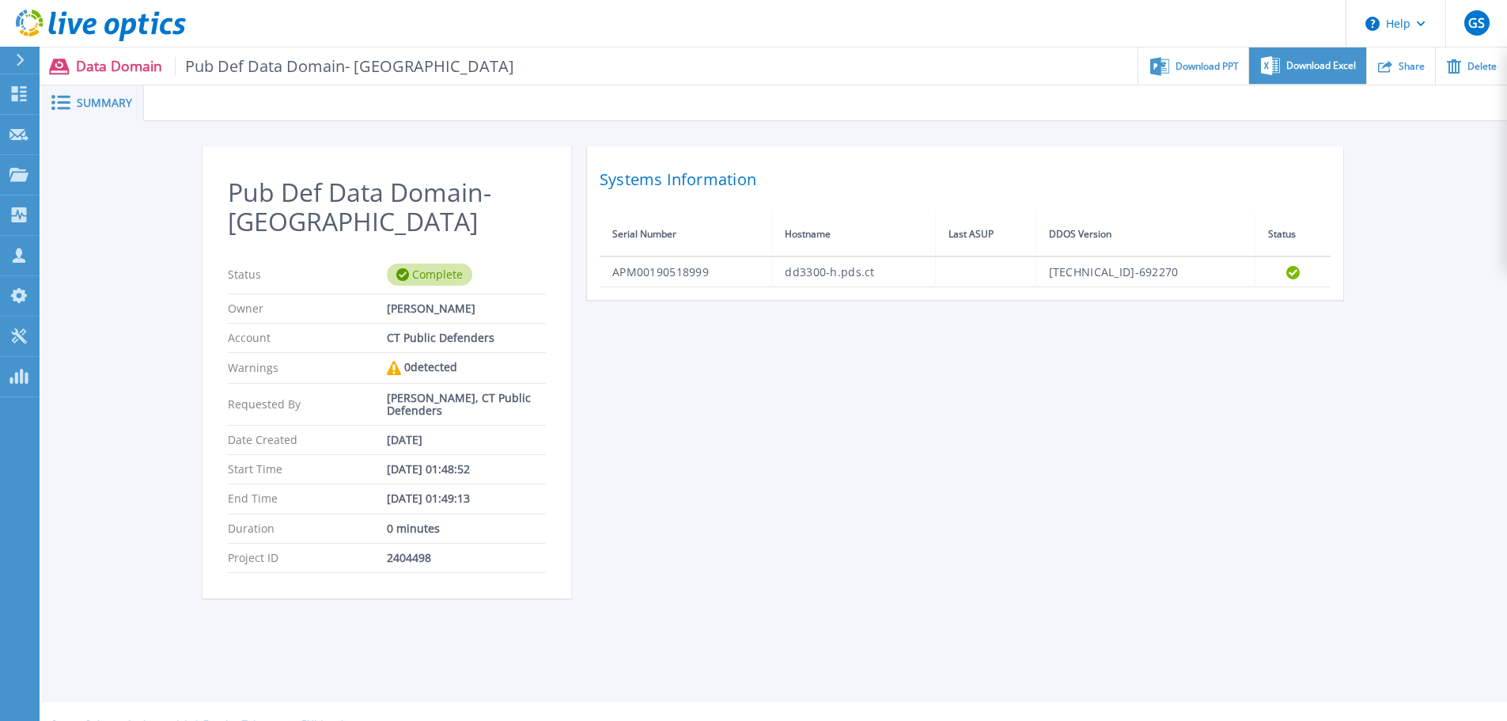
click at [1295, 70] on span "Download Excel" at bounding box center [1321, 65] width 70 height 9
click at [1488, 205] on div "Pub Def Data Domain- [GEOGRAPHIC_DATA] Status Complete Owner [PERSON_NAME] Acco…" at bounding box center [774, 381] width 1465 height 520
click at [1208, 66] on span "Download PPT" at bounding box center [1206, 65] width 63 height 9
